Goal: Find specific page/section: Find specific page/section

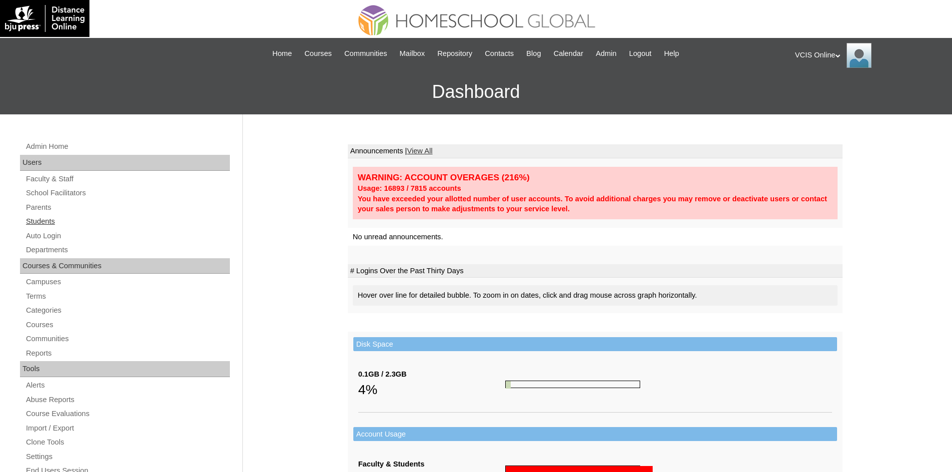
click at [36, 226] on link "Students" at bounding box center [127, 221] width 205 height 12
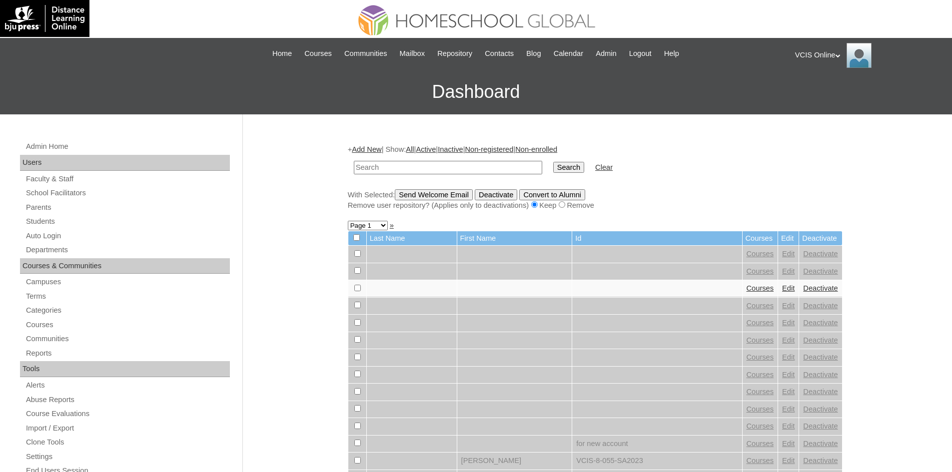
click at [382, 170] on input "text" at bounding box center [448, 167] width 188 height 13
type input "VCIS031-8B-SA2025"
click at [553, 168] on input "Search" at bounding box center [568, 167] width 31 height 11
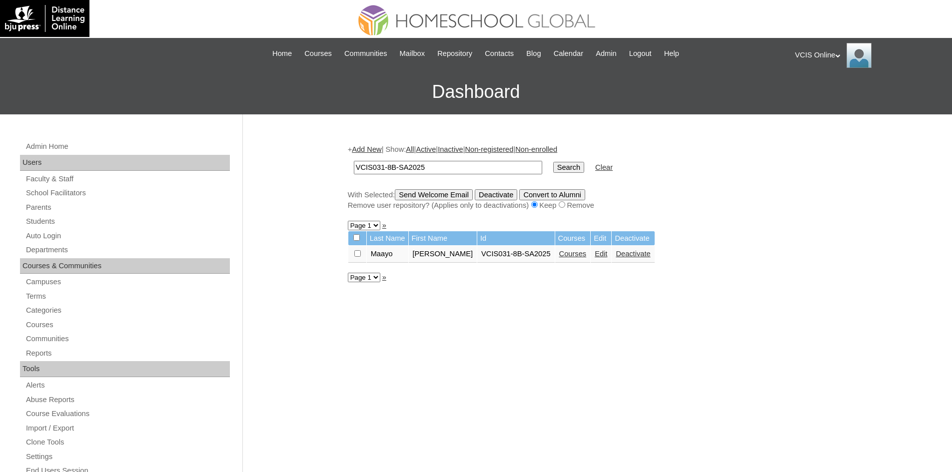
click at [559, 255] on link "Courses" at bounding box center [572, 254] width 27 height 8
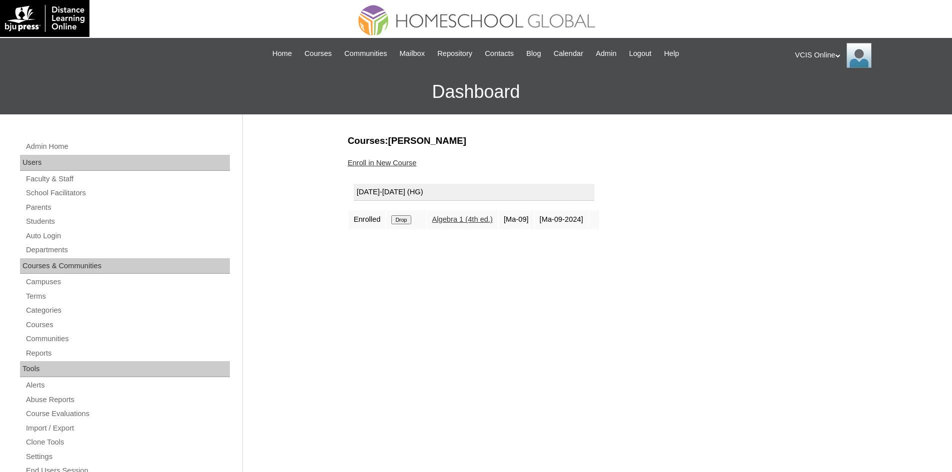
click at [283, 242] on div "Admin Home Users Faculty & Staff School Facilitators Parents Students Auto Logi…" at bounding box center [476, 458] width 952 height 689
click at [272, 57] on span "Home" at bounding box center [281, 53] width 19 height 11
